Goal: Task Accomplishment & Management: Use online tool/utility

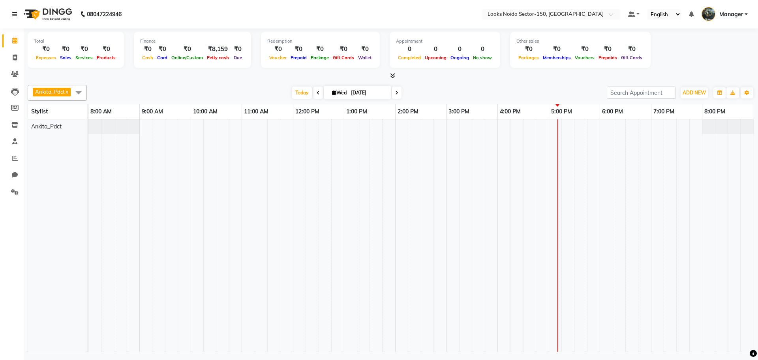
click at [16, 13] on icon at bounding box center [14, 14] width 5 height 6
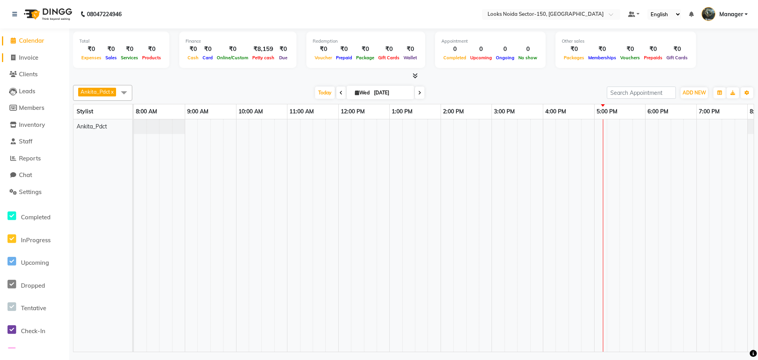
click at [33, 59] on span "Invoice" at bounding box center [28, 58] width 19 height 8
select select "8587"
select select "service"
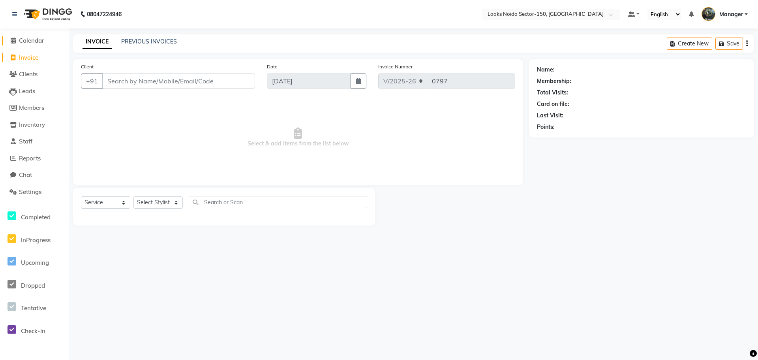
click at [32, 40] on span "Calendar" at bounding box center [31, 41] width 25 height 8
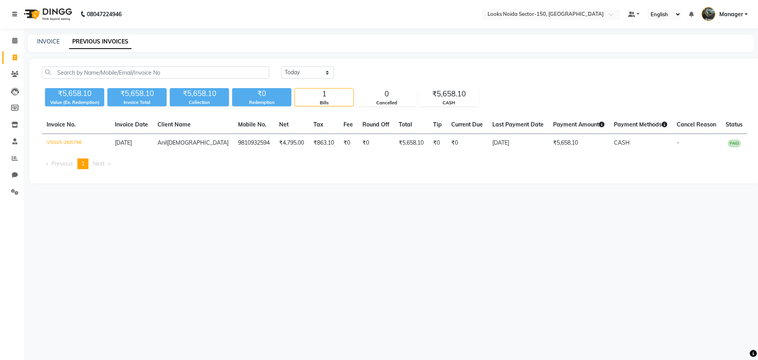
click at [14, 13] on icon at bounding box center [14, 14] width 5 height 6
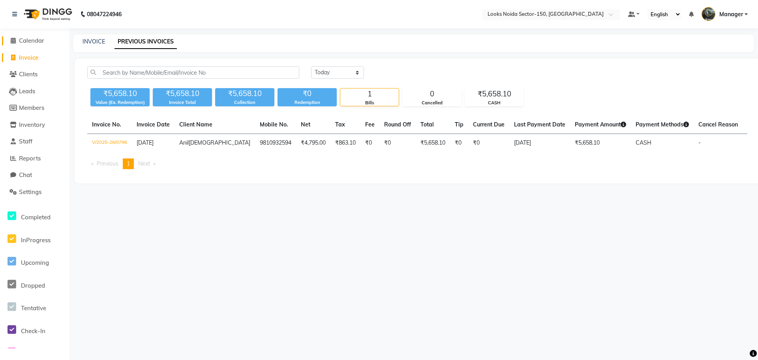
click at [27, 41] on span "Calendar" at bounding box center [31, 41] width 25 height 8
